Goal: Find specific page/section

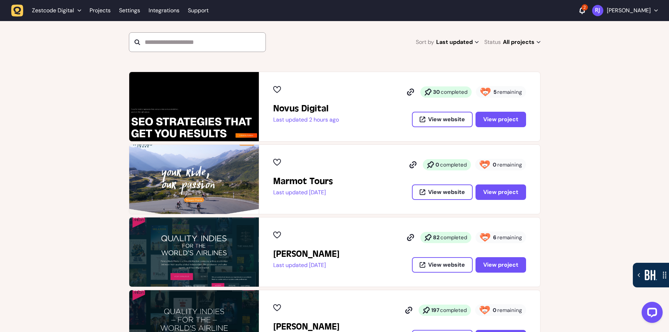
scroll to position [70, 0]
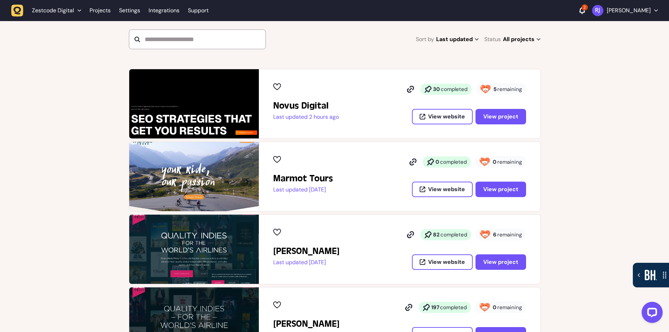
click at [584, 12] on icon at bounding box center [581, 10] width 5 height 6
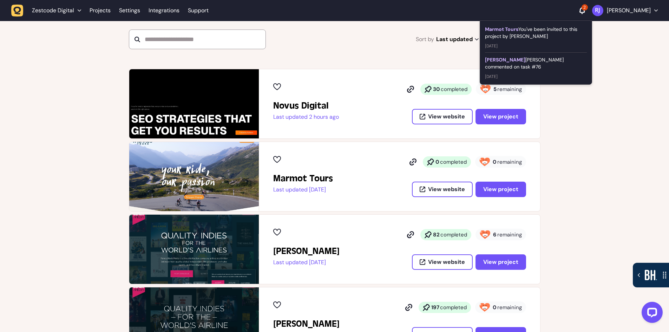
click at [566, 71] on span "[DATE]" at bounding box center [536, 74] width 102 height 9
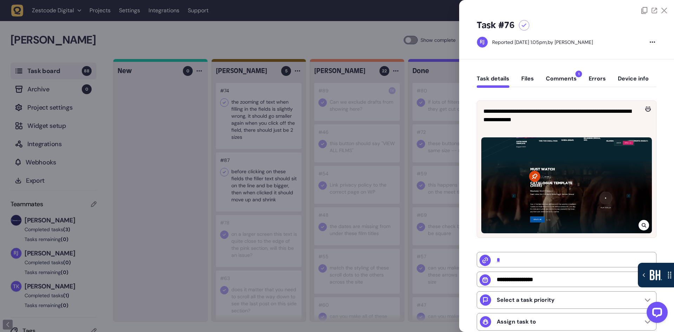
click at [564, 80] on button "Comments 1" at bounding box center [561, 81] width 31 height 13
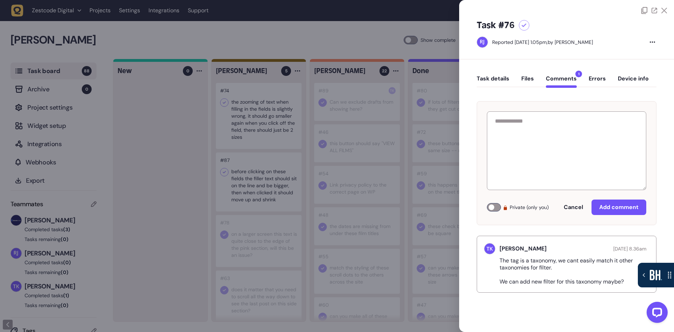
click at [493, 78] on button "Task details" at bounding box center [493, 81] width 33 height 13
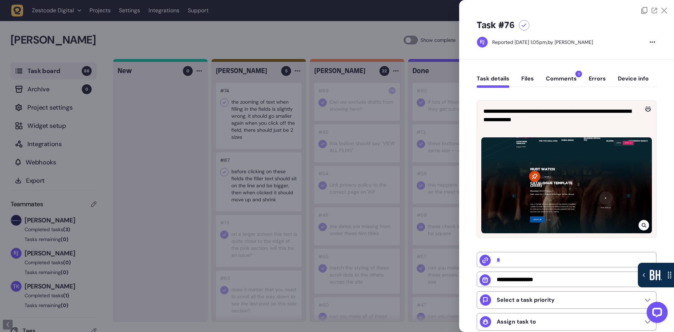
click at [79, 55] on div at bounding box center [337, 166] width 674 height 332
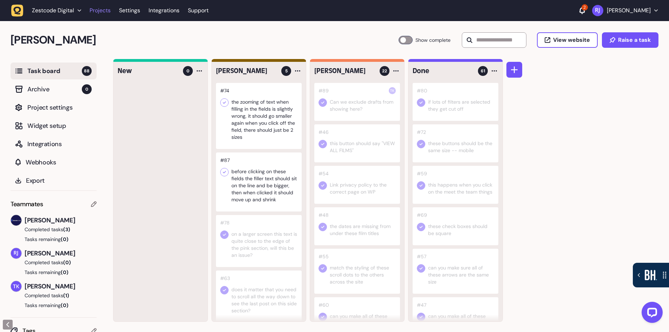
click at [104, 9] on link "Projects" at bounding box center [99, 10] width 21 height 13
